Goal: Task Accomplishment & Management: Use online tool/utility

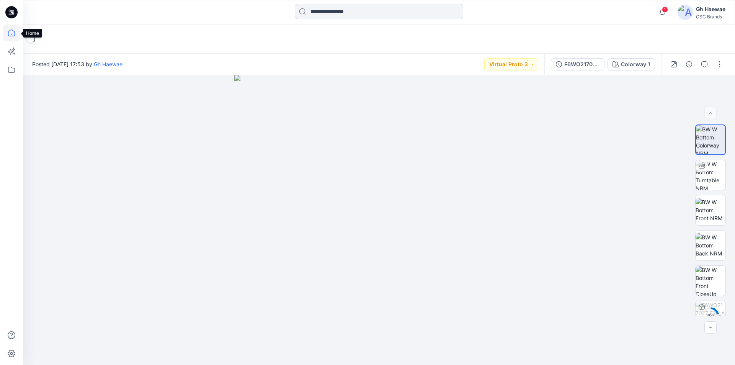
click at [10, 34] on icon at bounding box center [11, 33] width 17 height 17
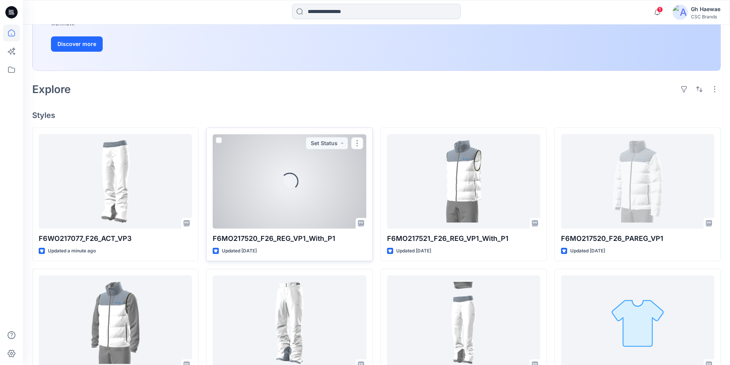
scroll to position [153, 0]
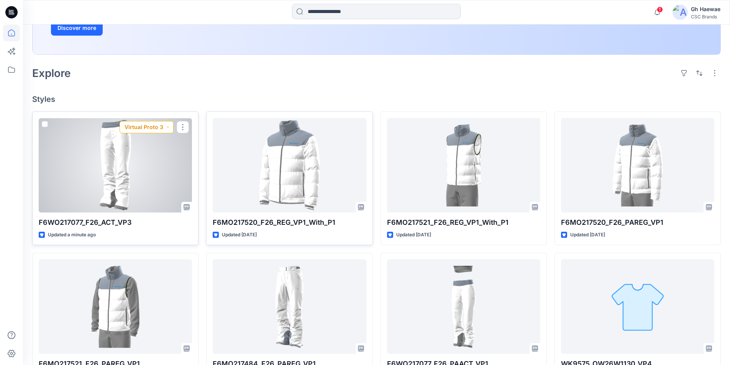
click at [167, 126] on button "Virtual Proto 3" at bounding box center [146, 127] width 54 height 12
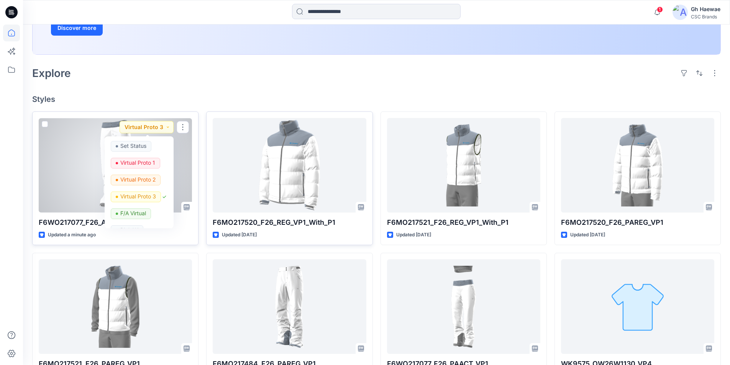
click at [83, 143] on div at bounding box center [115, 165] width 153 height 95
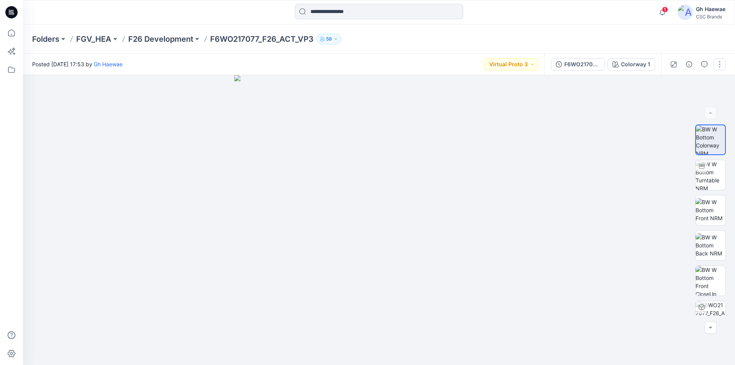
click at [720, 65] on button "button" at bounding box center [720, 64] width 12 height 12
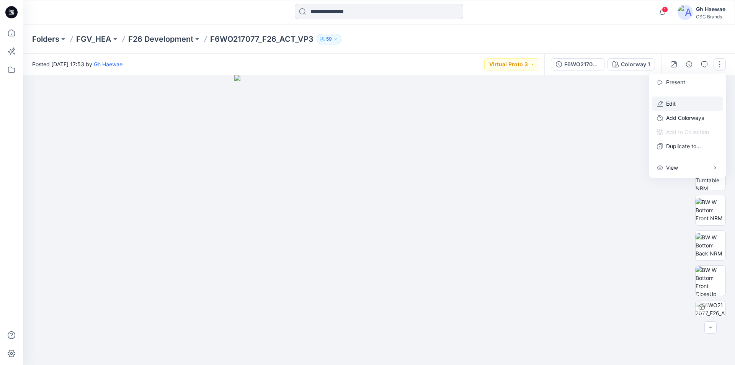
click at [674, 104] on p "Edit" at bounding box center [671, 104] width 10 height 8
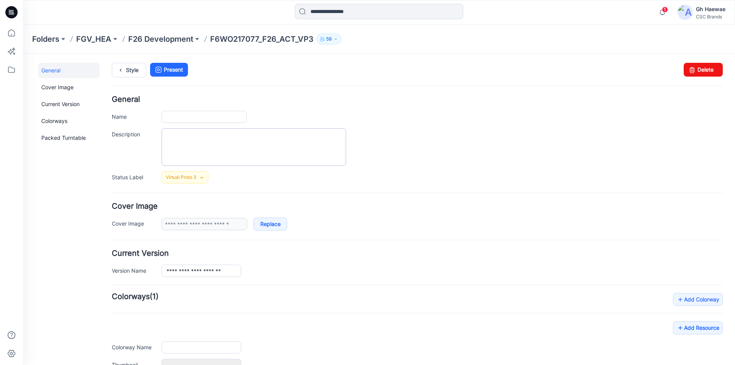
type input "**********"
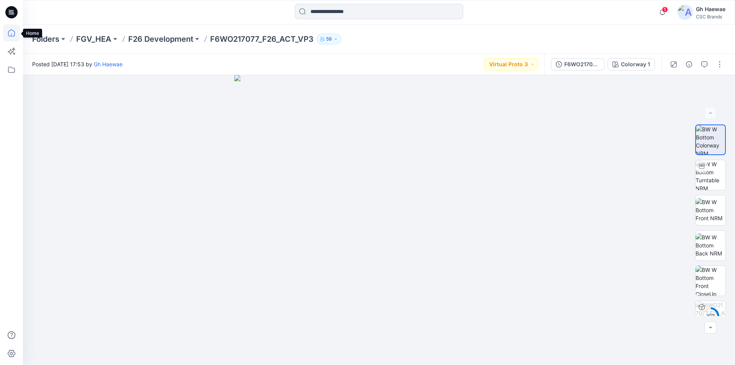
click at [13, 31] on icon at bounding box center [11, 33] width 17 height 17
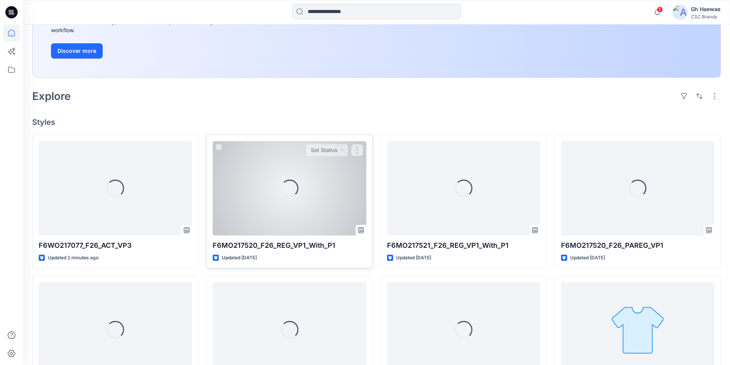
scroll to position [192, 0]
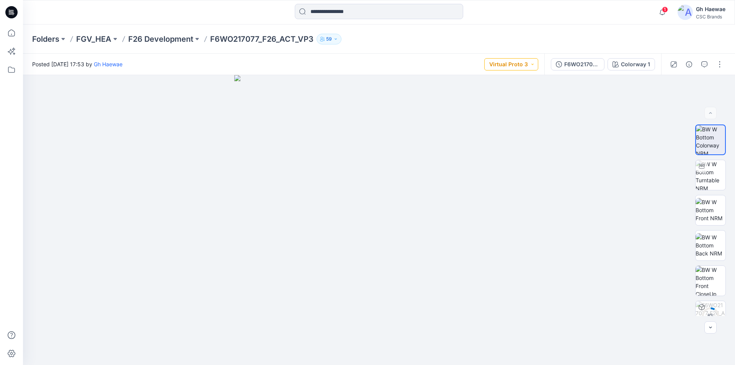
click at [535, 64] on button "Virtual Proto 3" at bounding box center [512, 64] width 54 height 12
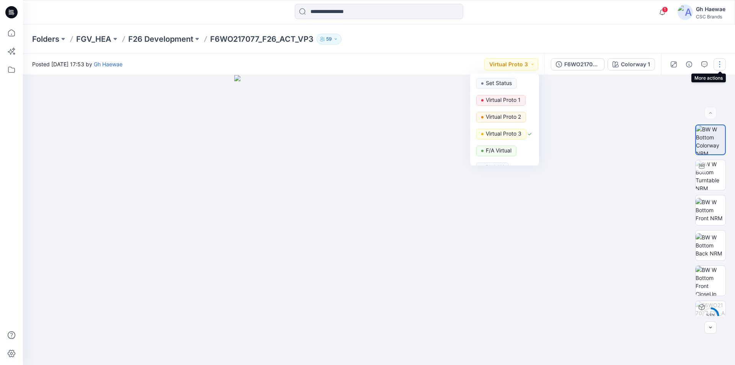
click at [724, 64] on button "button" at bounding box center [720, 64] width 12 height 12
